Goal: Find contact information: Find contact information

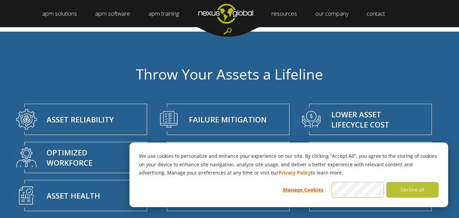
scroll to position [2029, 0]
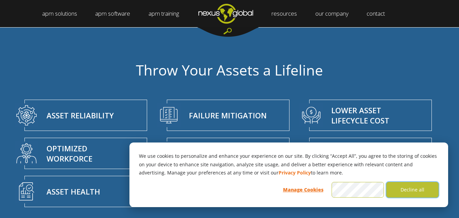
click at [414, 189] on button "Decline all" at bounding box center [412, 190] width 52 height 16
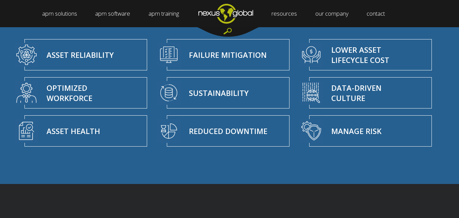
scroll to position [2093, 0]
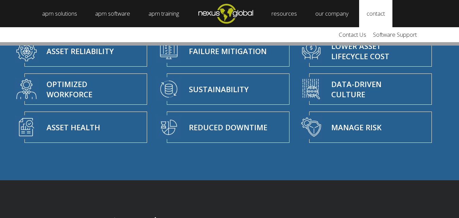
click at [379, 8] on link "contact" at bounding box center [375, 13] width 33 height 27
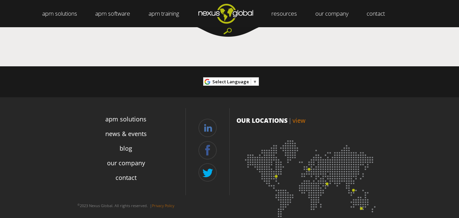
scroll to position [2614, 0]
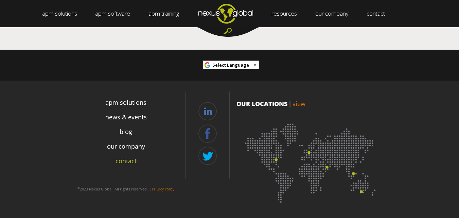
click at [131, 161] on link "contact" at bounding box center [126, 160] width 21 height 9
